Goal: Transaction & Acquisition: Purchase product/service

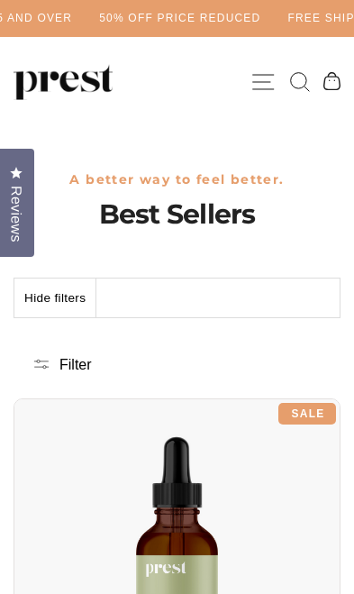
click at [267, 84] on icon "button" at bounding box center [263, 81] width 27 height 27
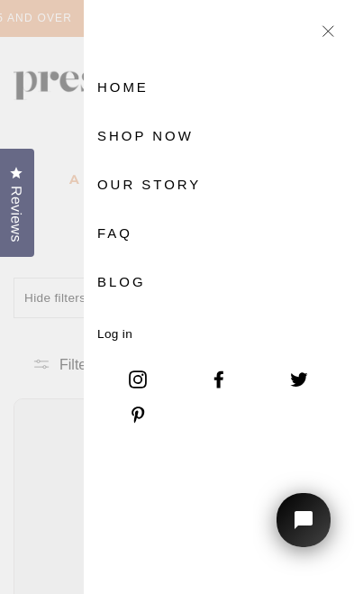
click at [202, 129] on link "Shop Now" at bounding box center [219, 136] width 270 height 49
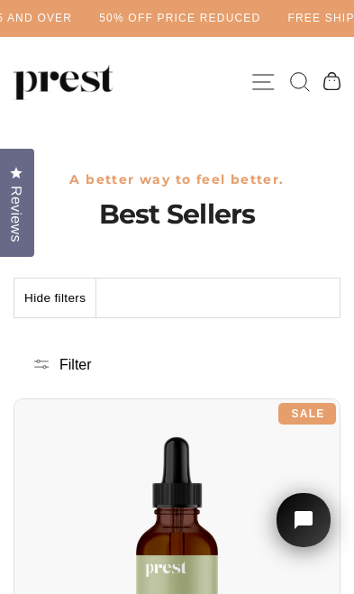
click at [275, 77] on icon "button" at bounding box center [263, 81] width 27 height 27
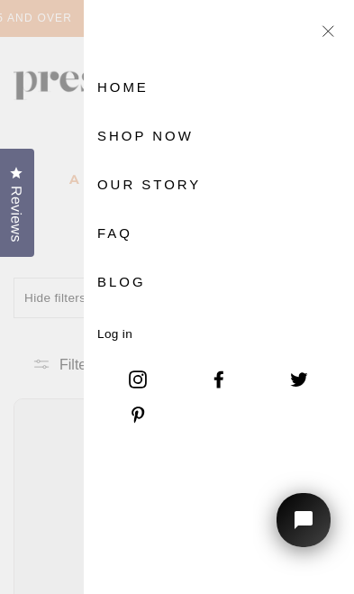
click at [196, 137] on link "Shop Now" at bounding box center [219, 136] width 270 height 49
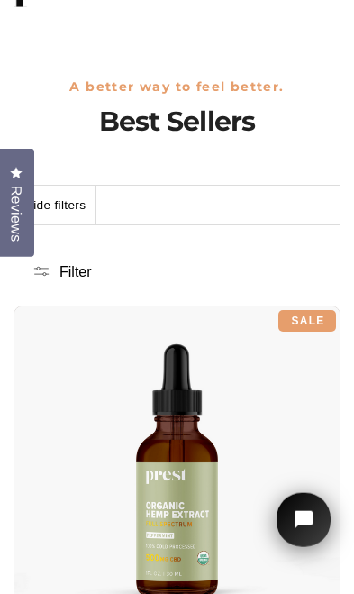
scroll to position [153, 0]
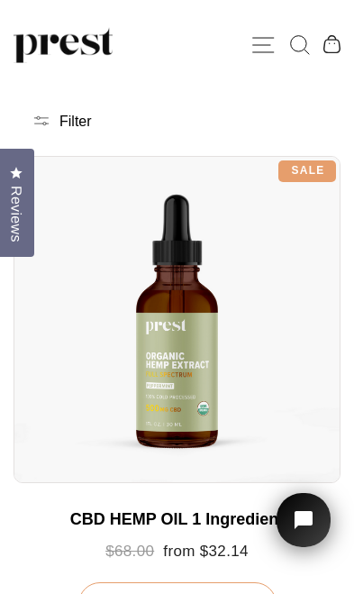
click at [95, 117] on button "Filter" at bounding box center [92, 123] width 157 height 40
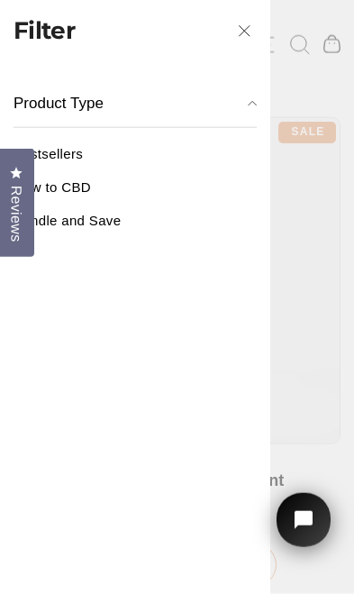
scroll to position [182, 0]
click at [223, 241] on link "Bundle and Save" at bounding box center [135, 228] width 243 height 30
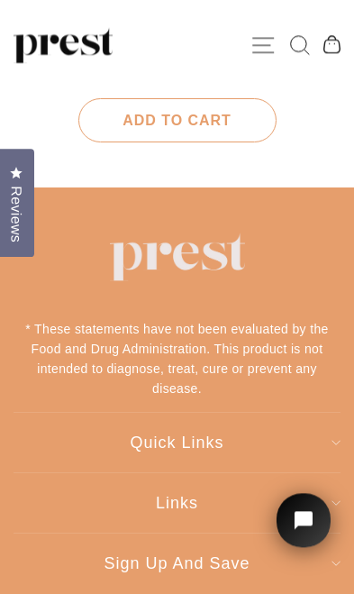
scroll to position [4133, 0]
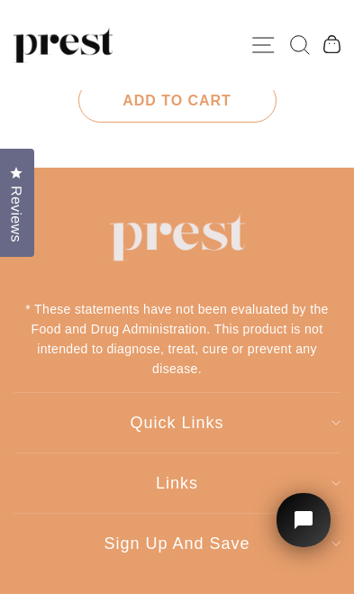
click at [236, 231] on img at bounding box center [177, 238] width 135 height 50
